Goal: Navigation & Orientation: Find specific page/section

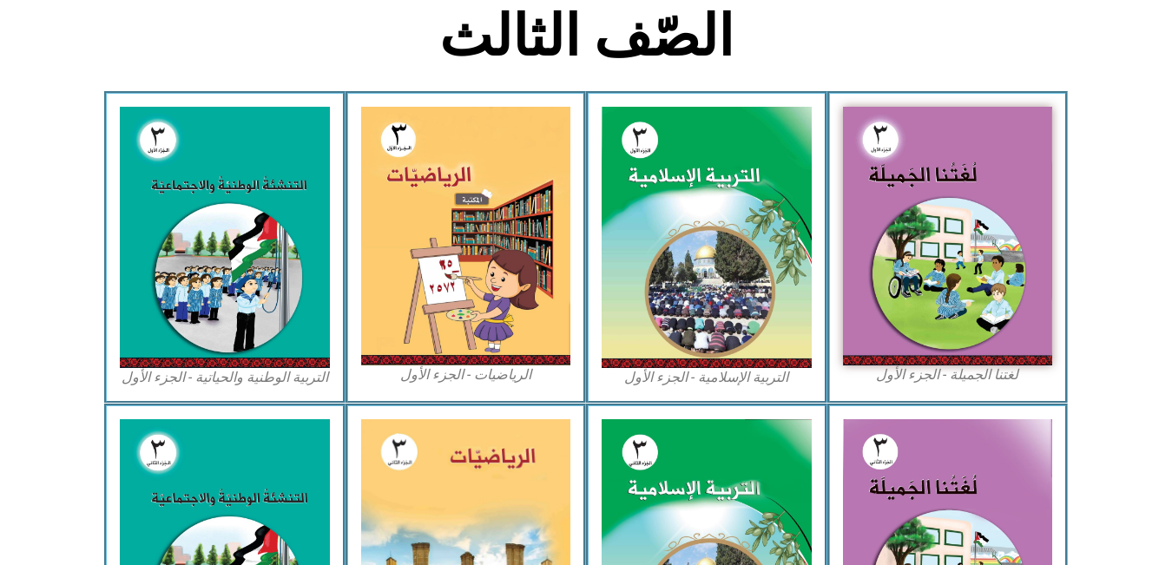
scroll to position [449, 0]
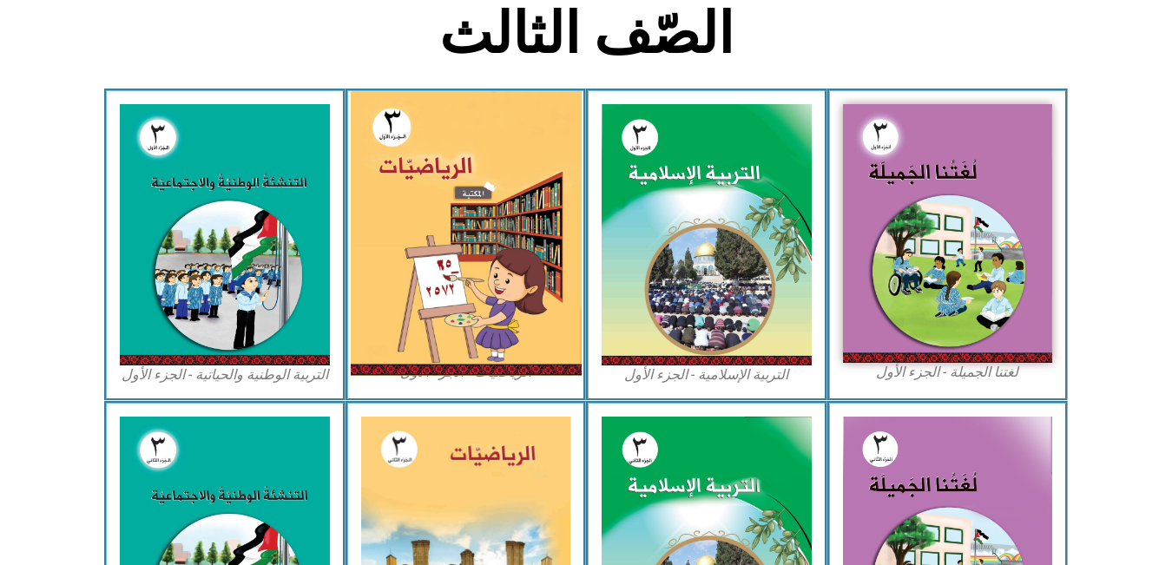
click at [393, 247] on img at bounding box center [465, 233] width 231 height 285
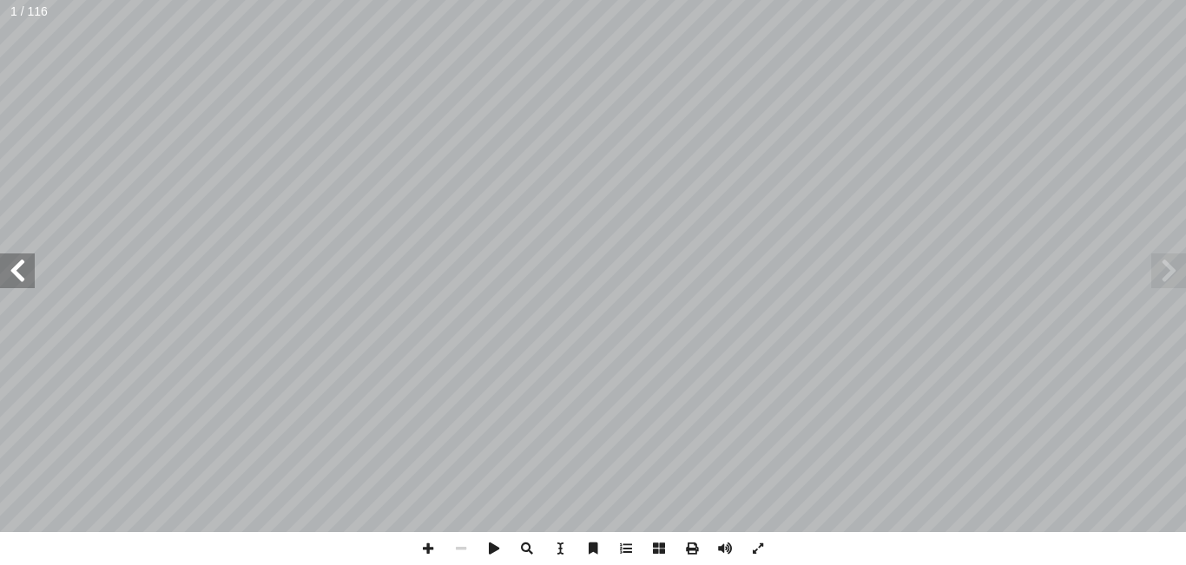
click at [21, 266] on span at bounding box center [17, 271] width 35 height 35
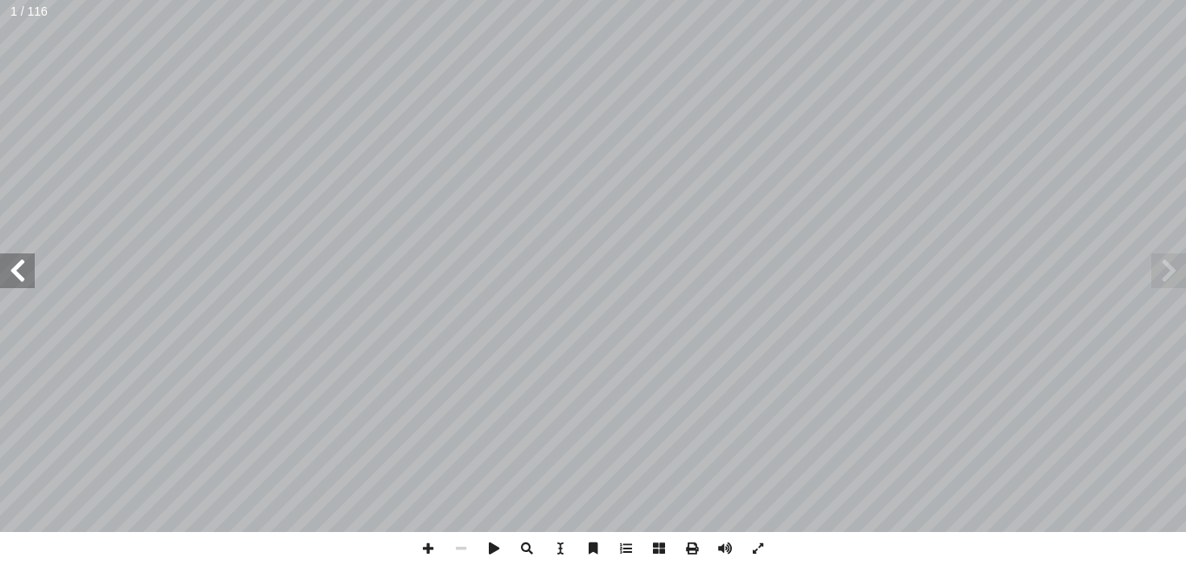
click at [21, 266] on span at bounding box center [17, 271] width 35 height 35
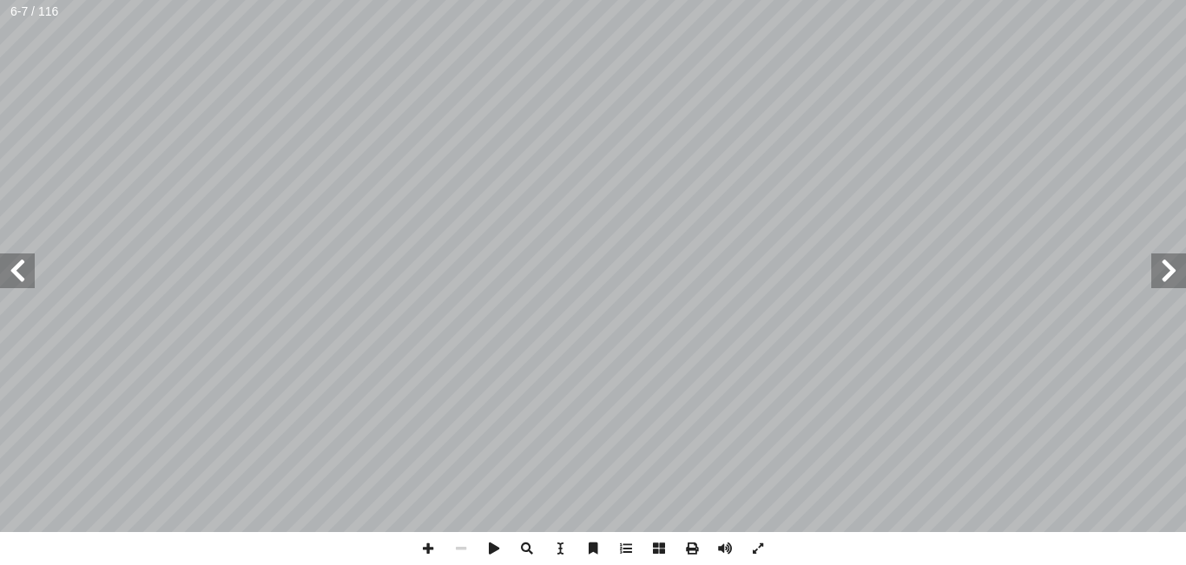
click at [21, 266] on span at bounding box center [17, 271] width 35 height 35
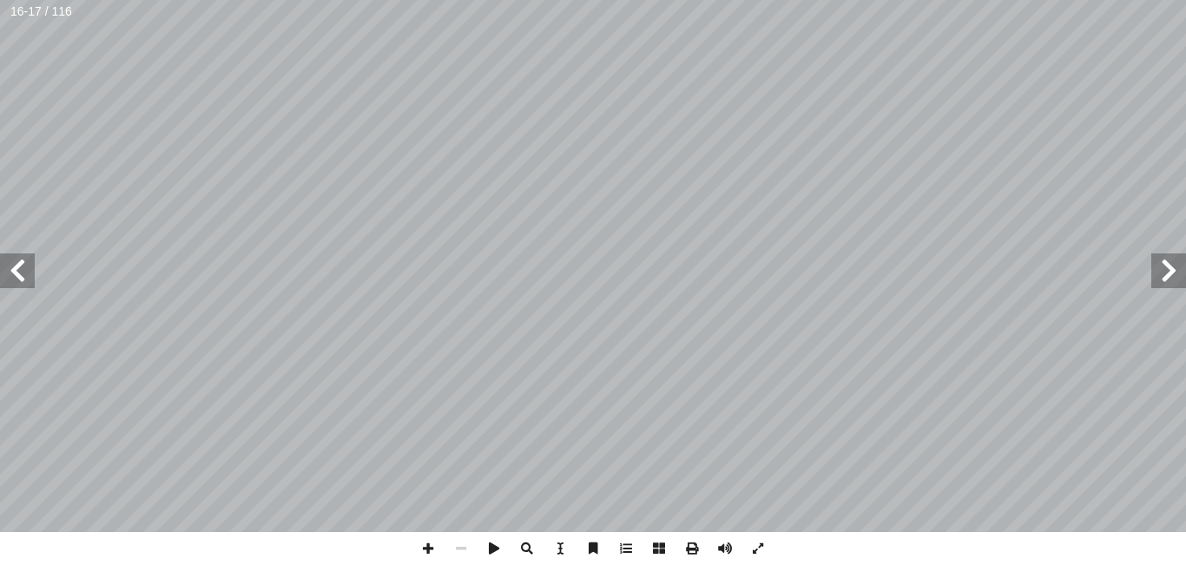
click at [21, 266] on span at bounding box center [17, 271] width 35 height 35
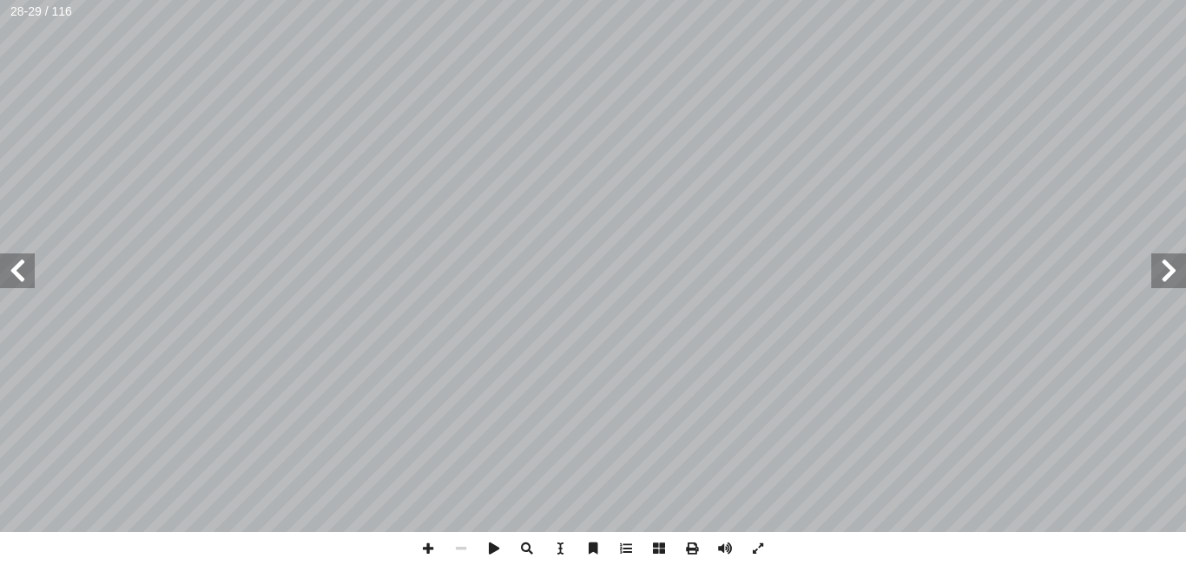
click at [21, 266] on span at bounding box center [17, 271] width 35 height 35
click at [422, 544] on span at bounding box center [428, 548] width 33 height 33
